Goal: Task Accomplishment & Management: Manage account settings

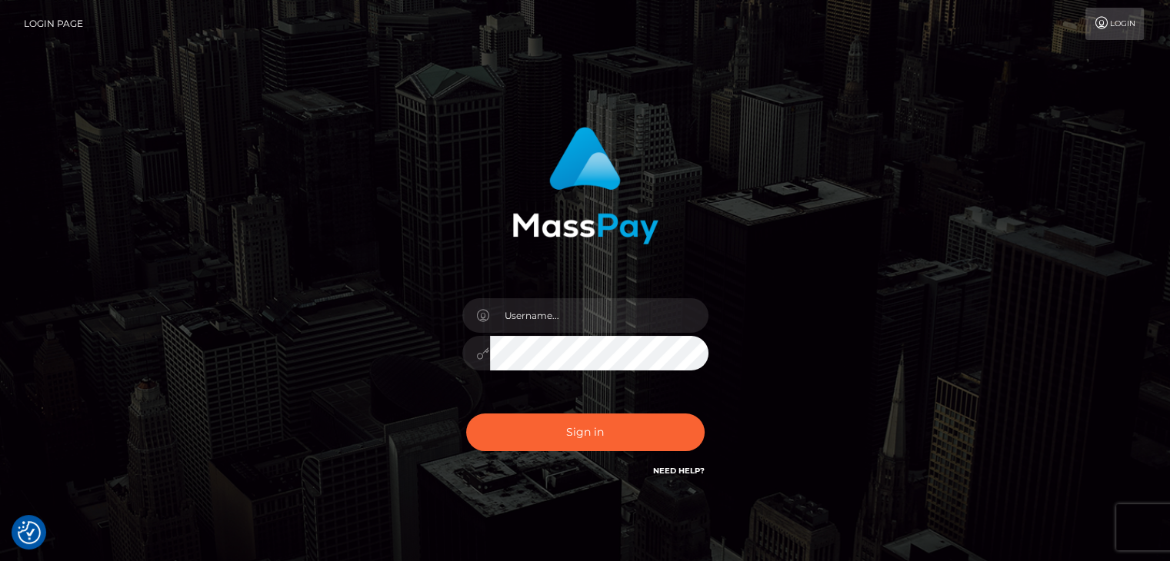
click at [562, 284] on div "Sign in" at bounding box center [585, 303] width 404 height 376
click at [571, 316] on input "text" at bounding box center [599, 315] width 218 height 35
type input "Edward"
click at [602, 426] on button "Sign in" at bounding box center [585, 433] width 238 height 38
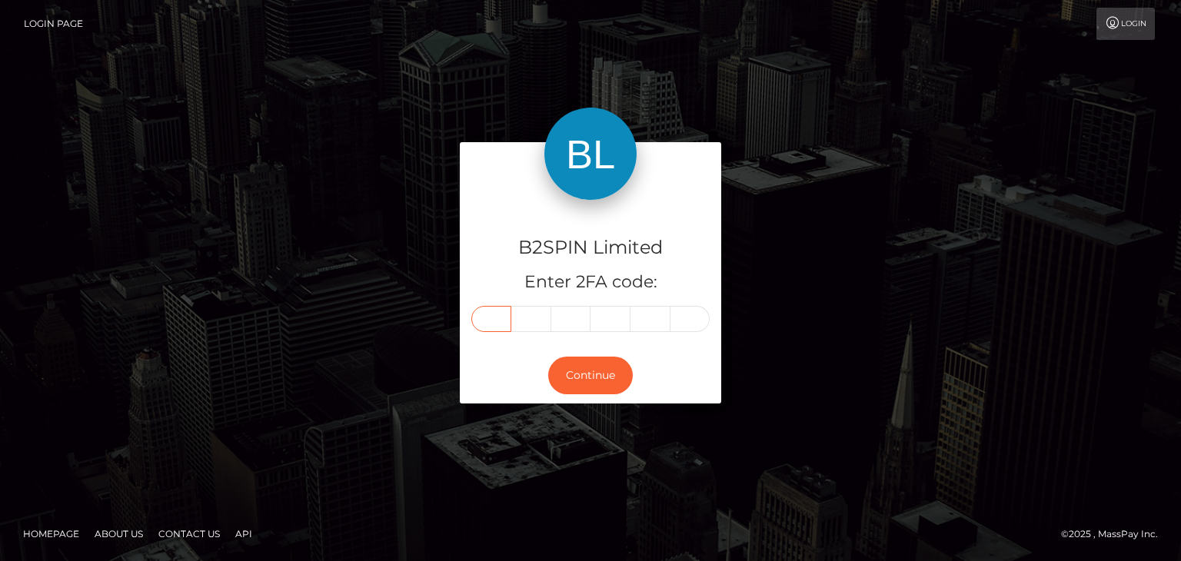
click at [495, 324] on input "text" at bounding box center [491, 319] width 40 height 26
paste input "7"
type input "7"
type input "8"
type input "9"
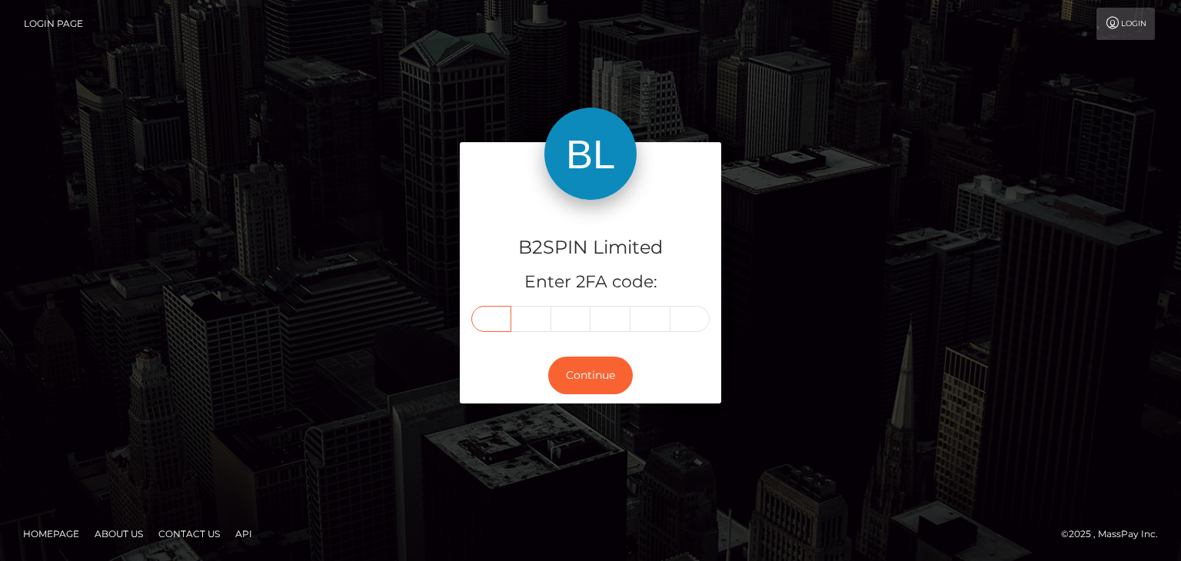
type input "7"
type input "6"
type input "2"
click at [598, 379] on button "Continue" at bounding box center [590, 376] width 85 height 38
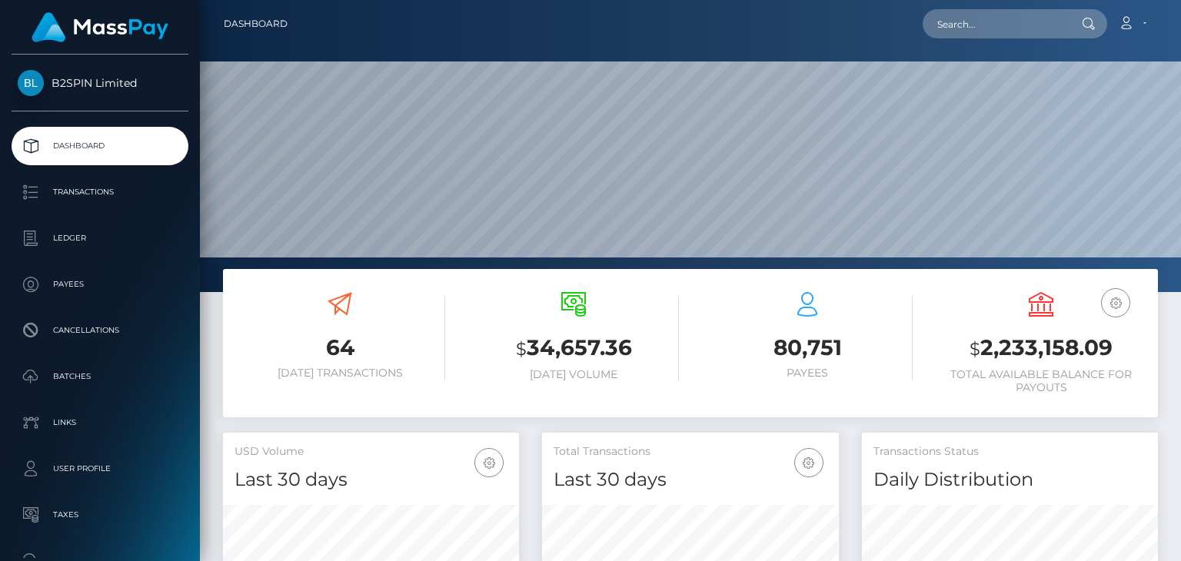
scroll to position [272, 295]
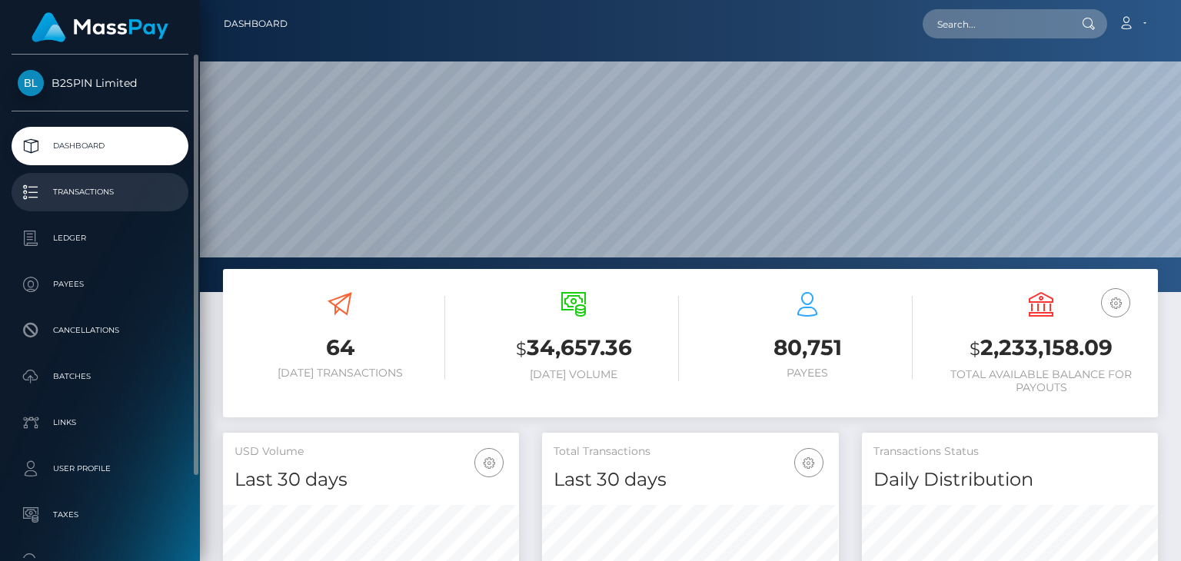
click at [87, 200] on p "Transactions" at bounding box center [100, 192] width 165 height 23
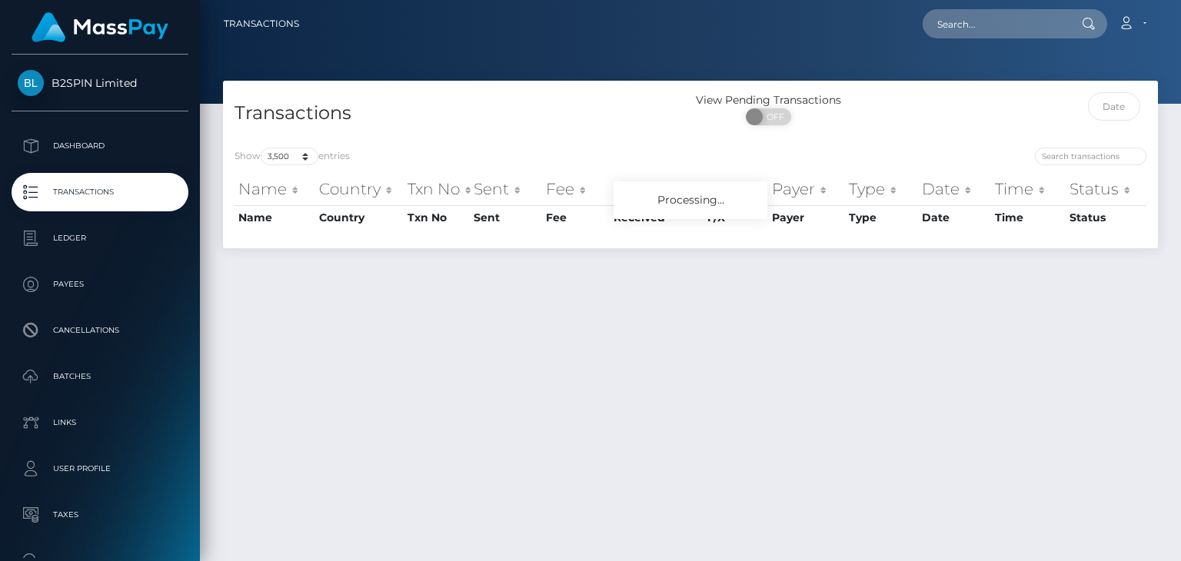
select select "3500"
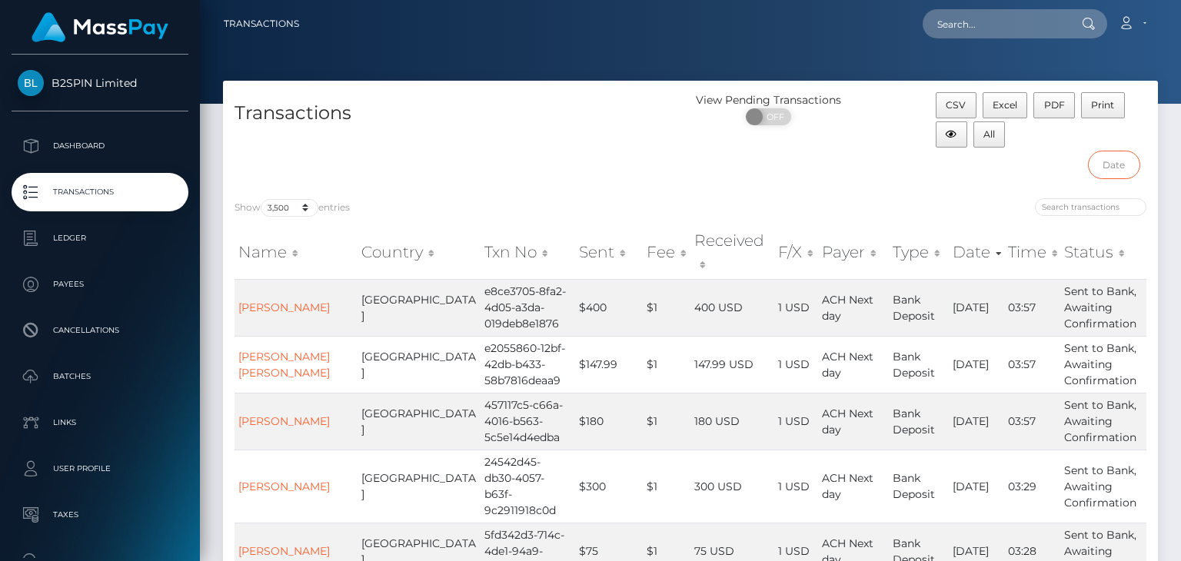
click at [1130, 172] on input "text" at bounding box center [1114, 165] width 53 height 28
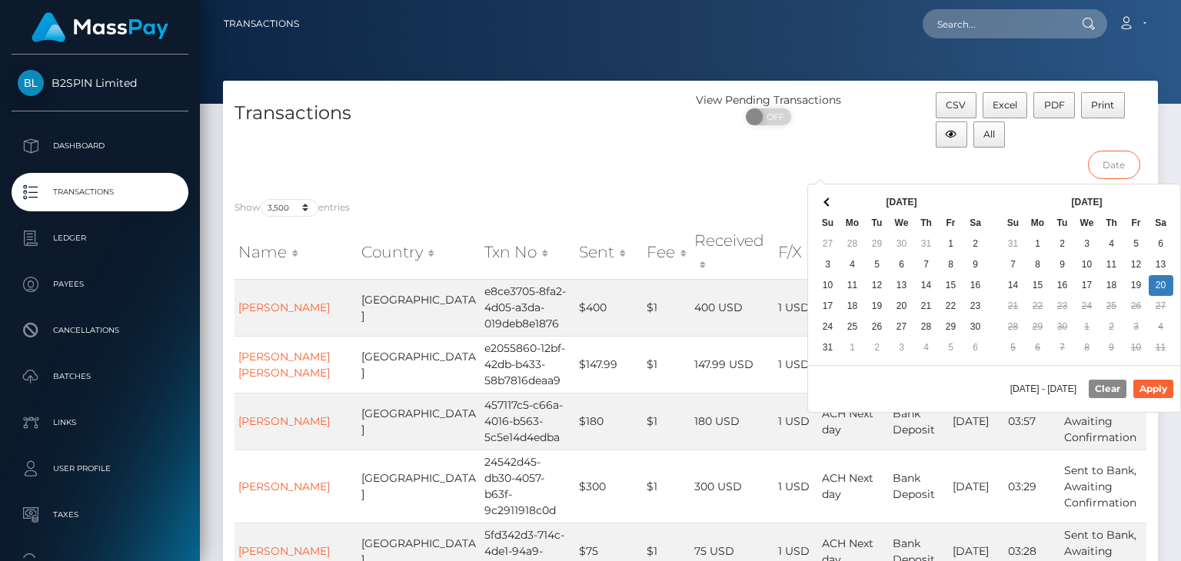
click at [1113, 167] on input "text" at bounding box center [1114, 165] width 53 height 28
type input "[DATE] - [DATE]"
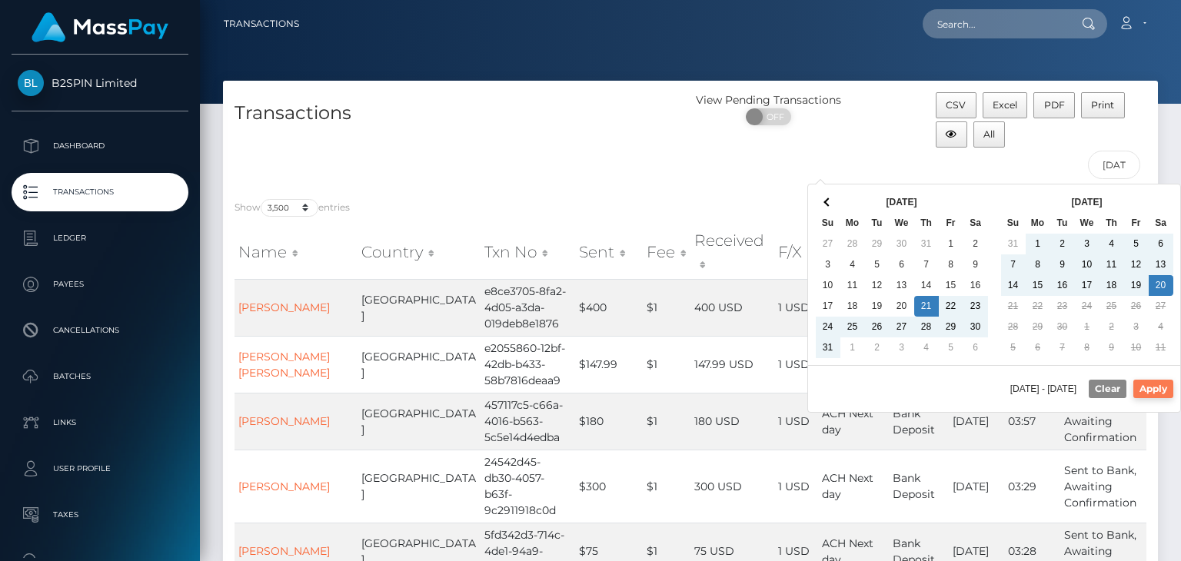
click at [1160, 391] on button "Apply" at bounding box center [1153, 389] width 40 height 18
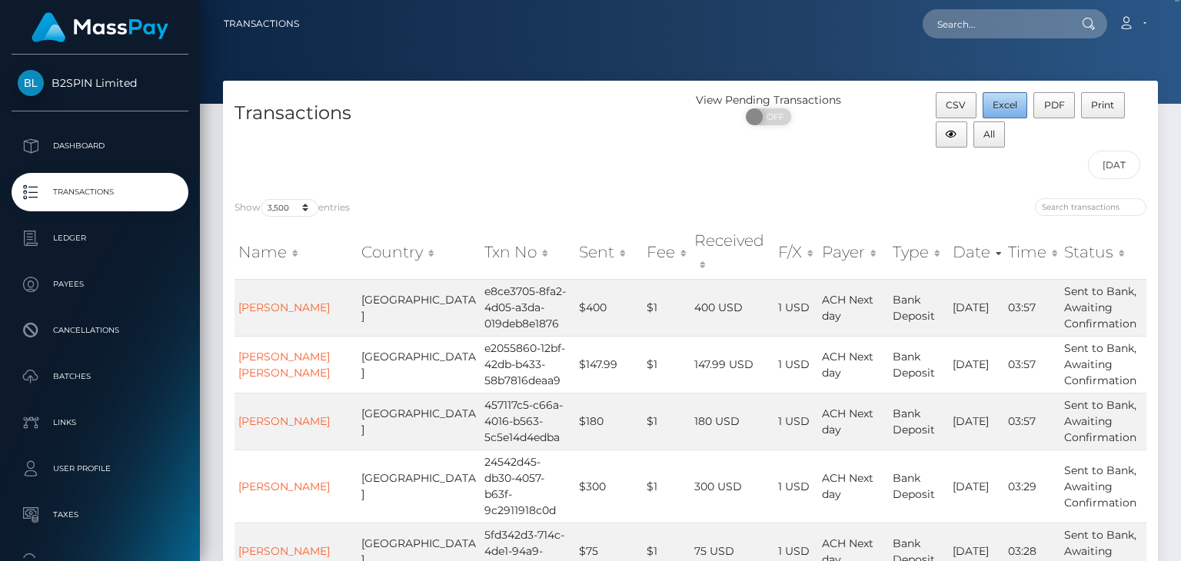
click at [1009, 108] on span "Excel" at bounding box center [1005, 105] width 25 height 12
